Goal: Navigation & Orientation: Find specific page/section

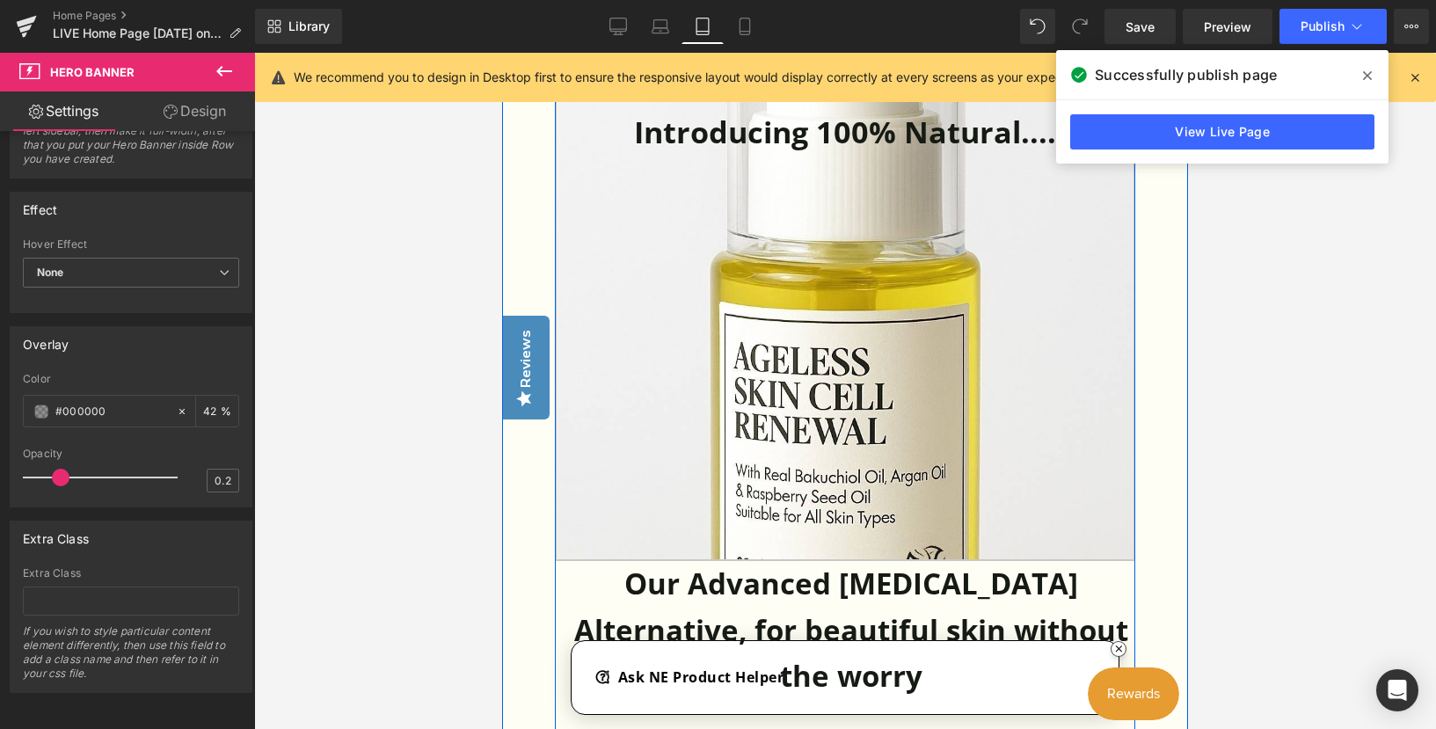
click at [826, 137] on link at bounding box center [845, 308] width 580 height 505
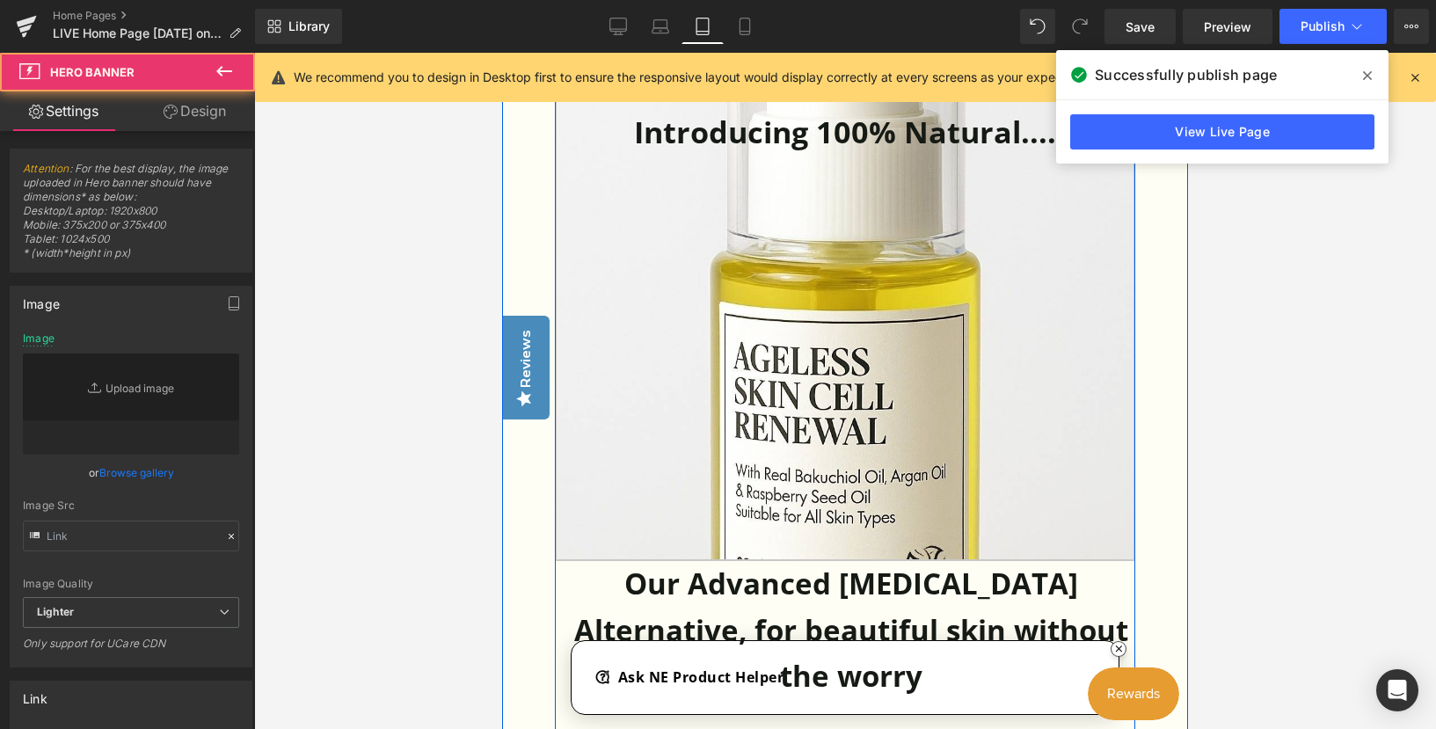
type input "[URL][DOMAIN_NAME][DATE]"
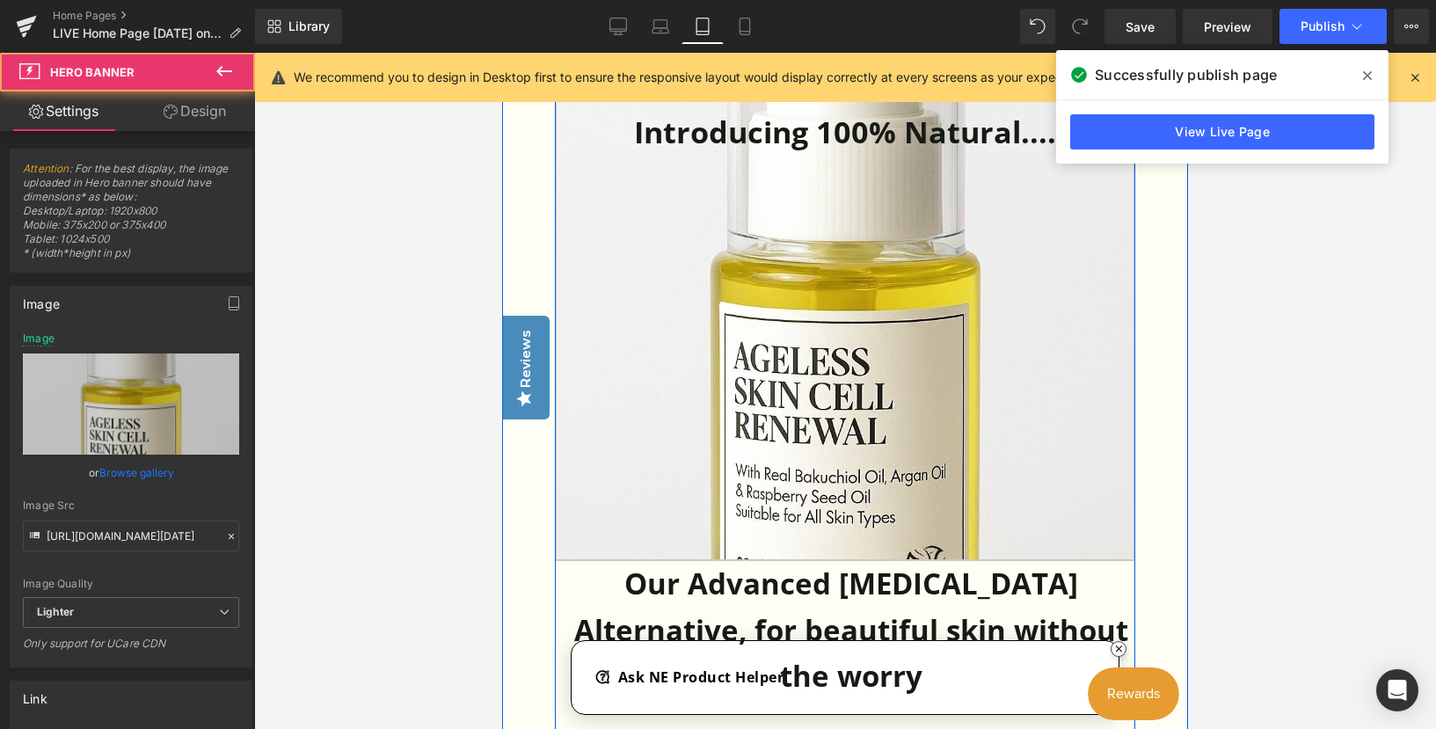
click at [682, 257] on link at bounding box center [845, 308] width 580 height 505
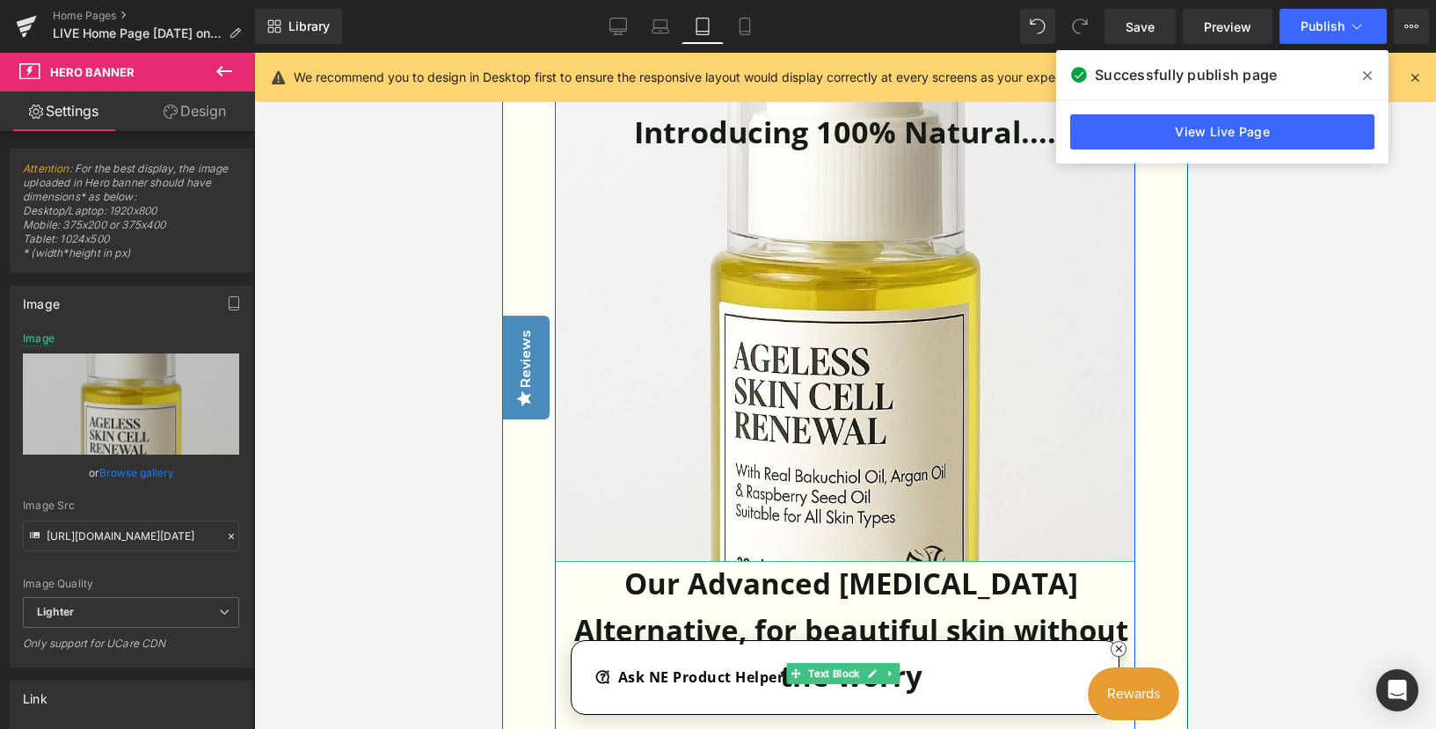
click at [704, 582] on p "Our Advanced [MEDICAL_DATA] Alternative, for beautiful skin without the worry" at bounding box center [851, 630] width 568 height 139
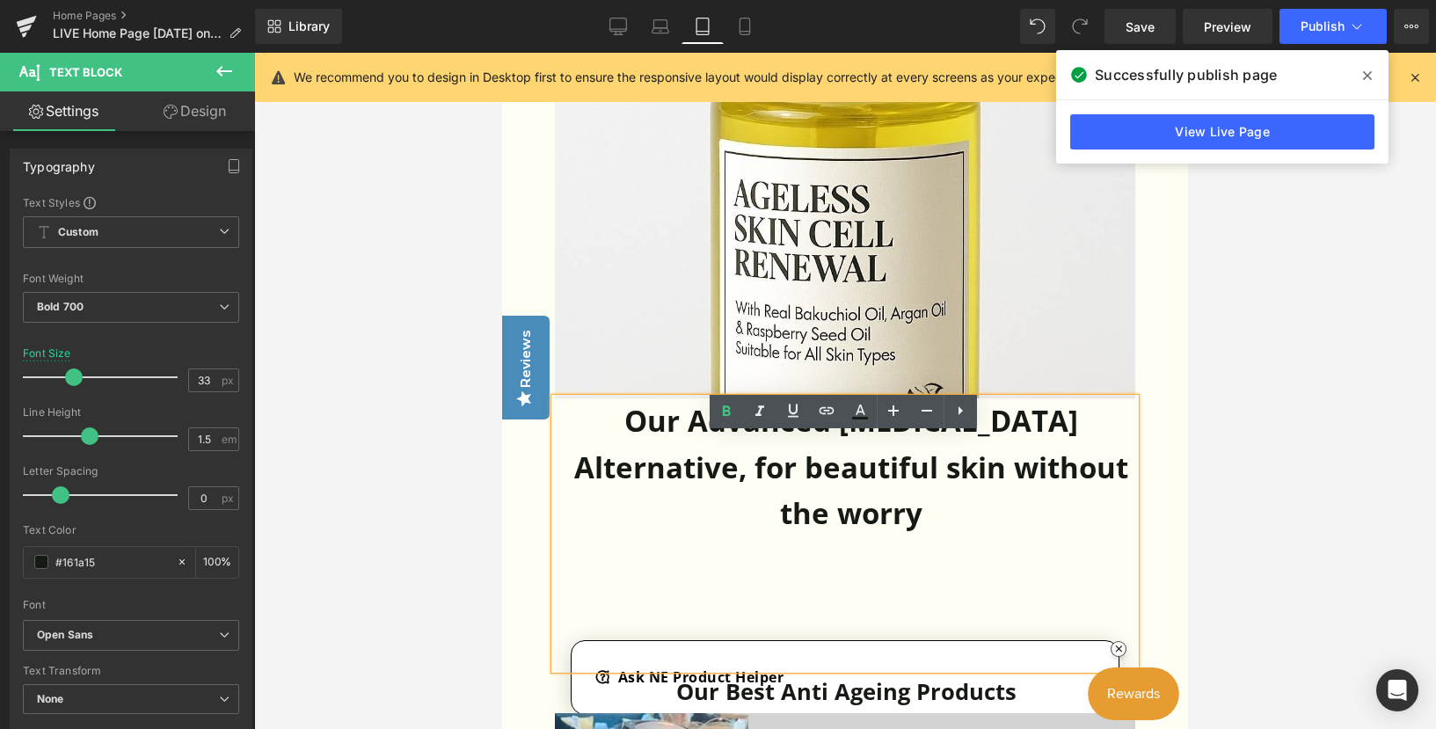
scroll to position [5327, 0]
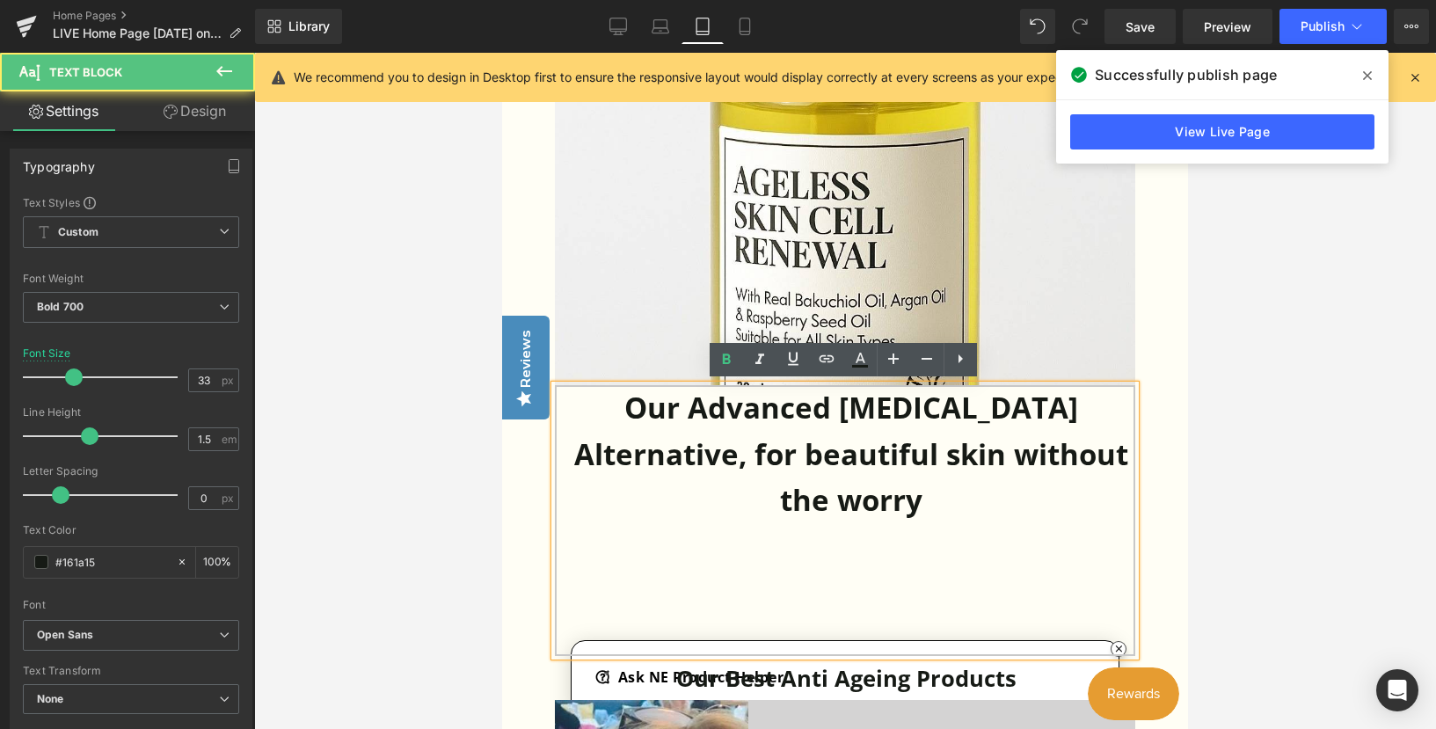
click at [634, 414] on p "Our Advanced [MEDICAL_DATA] Alternative, for beautiful skin without the worry" at bounding box center [851, 454] width 568 height 139
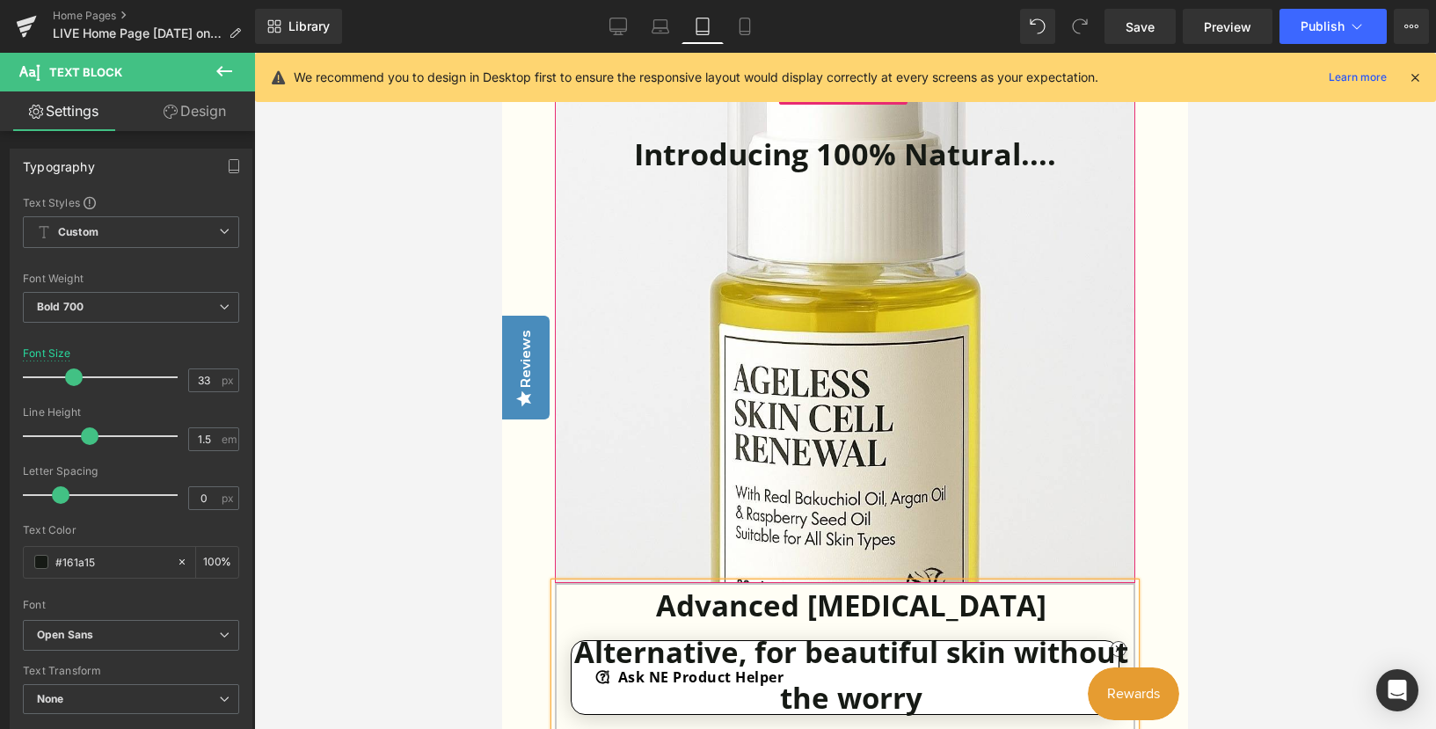
scroll to position [5063, 0]
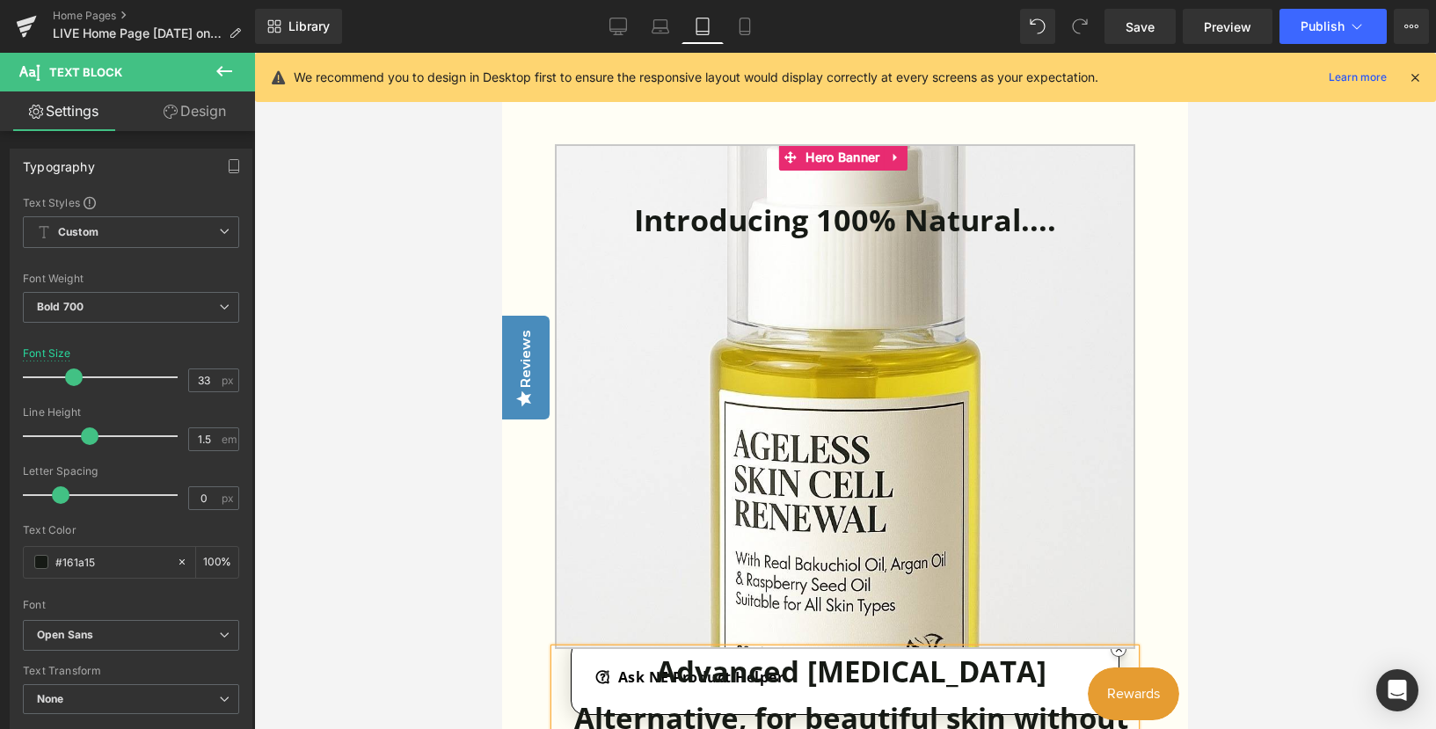
click at [783, 224] on link at bounding box center [845, 396] width 580 height 505
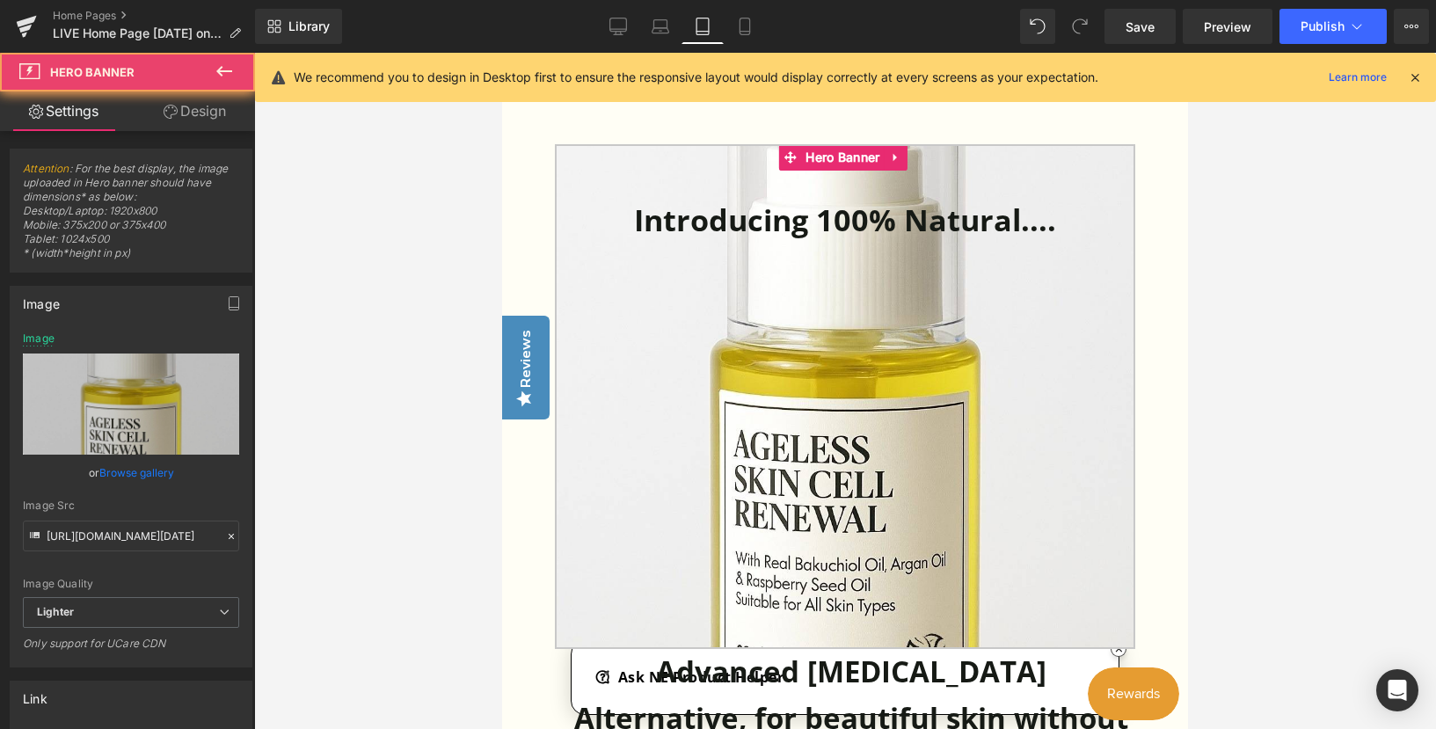
click at [783, 224] on link at bounding box center [845, 396] width 580 height 505
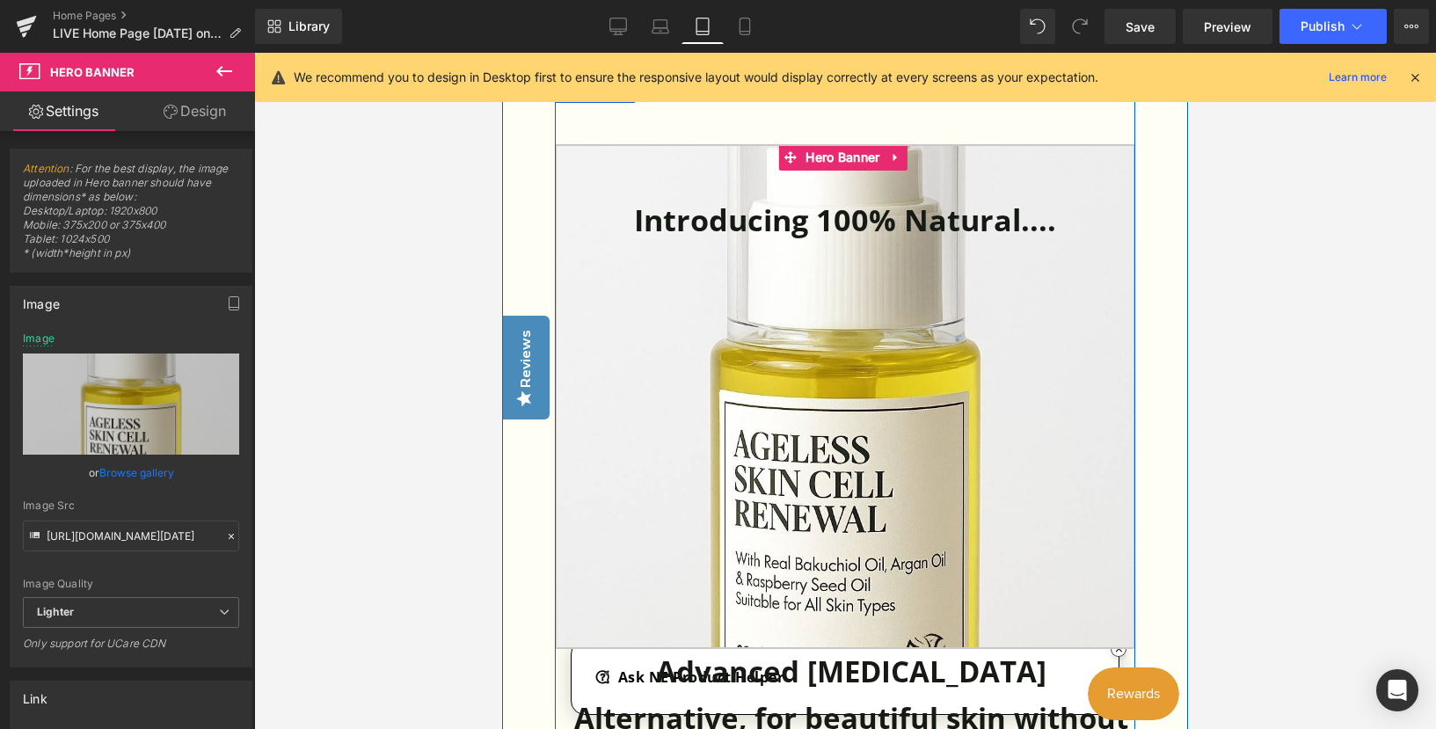
click at [763, 217] on link at bounding box center [845, 396] width 580 height 505
click at [784, 222] on link at bounding box center [845, 396] width 580 height 505
